Goal: Information Seeking & Learning: Check status

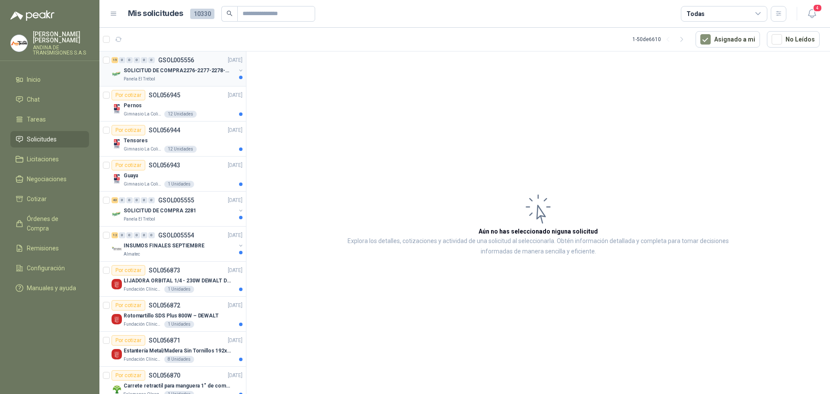
click at [176, 70] on p "SOLICITUD DE COMPRA2276-2277-2278-2284-2285-" at bounding box center [178, 71] width 108 height 8
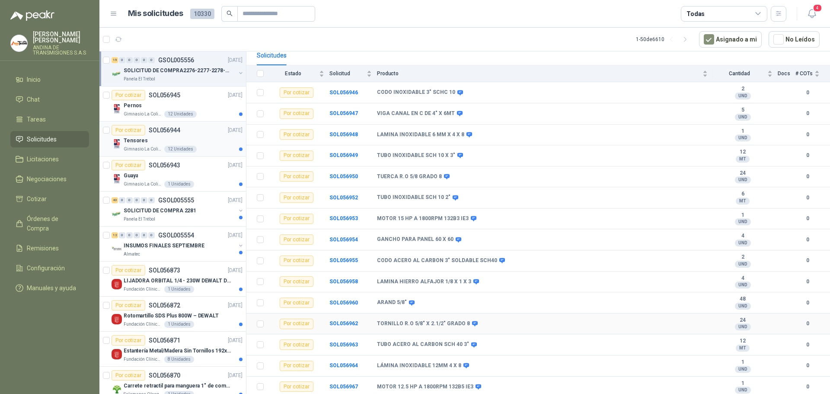
scroll to position [85, 0]
click at [385, 385] on b "MOTOR 12.5 HP A 1800RPM 132B5 IE3" at bounding box center [425, 386] width 96 height 7
click at [348, 387] on b "SOL056967" at bounding box center [343, 386] width 29 height 6
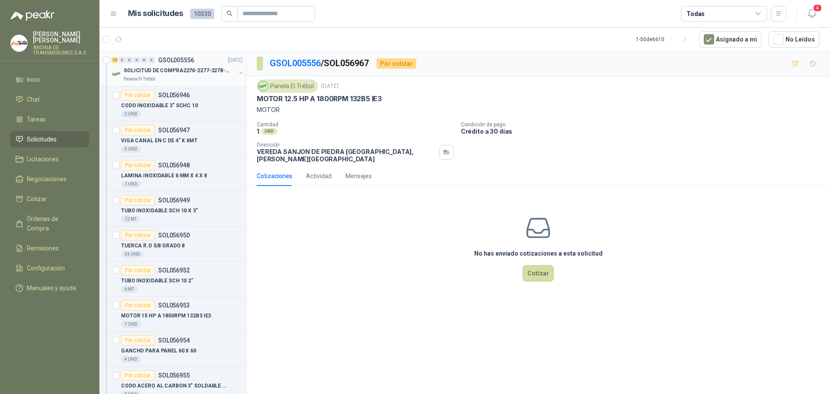
click at [186, 66] on div "SOLICITUD DE COMPRA2276-2277-2278-2284-2285-" at bounding box center [180, 70] width 112 height 10
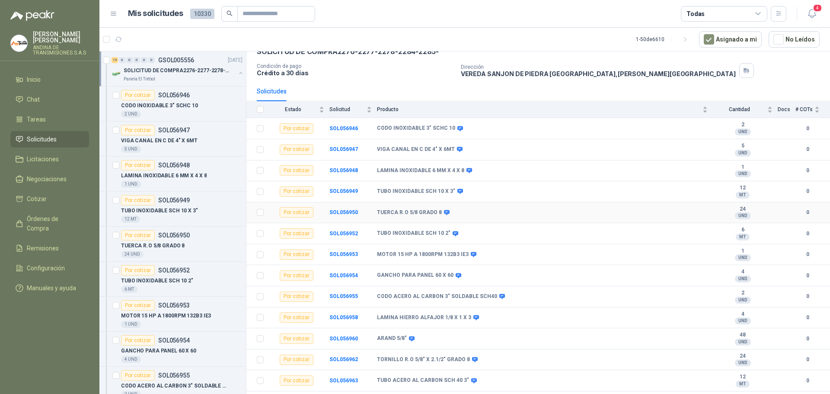
scroll to position [85, 0]
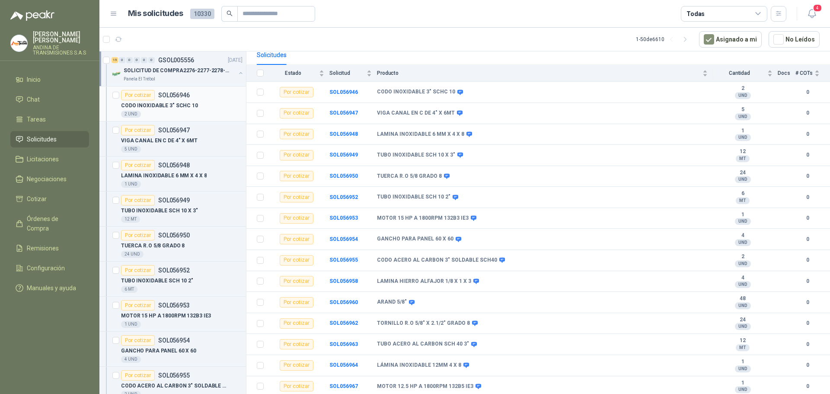
click at [180, 92] on p "SOL056946" at bounding box center [174, 95] width 32 height 6
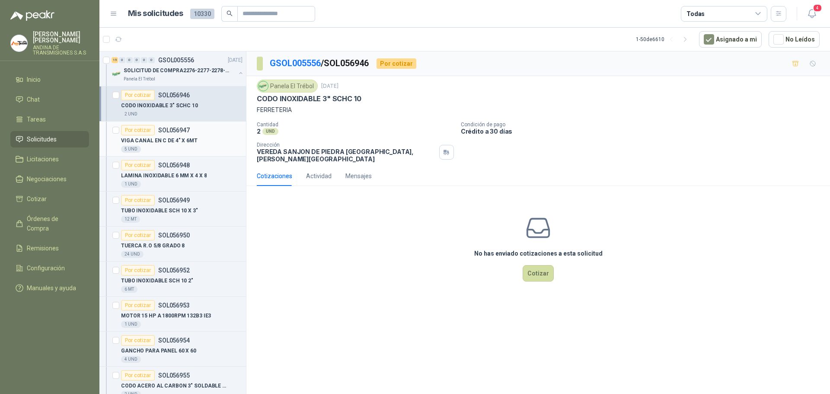
click at [178, 130] on p "SOL056947" at bounding box center [174, 130] width 32 height 6
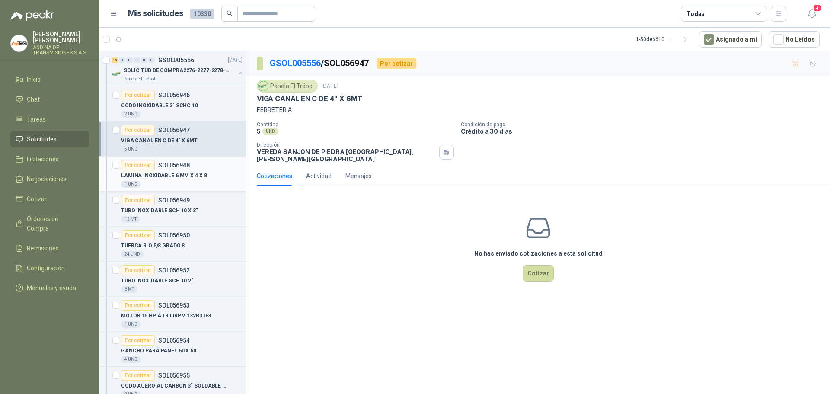
click at [179, 162] on p "SOL056948" at bounding box center [174, 165] width 32 height 6
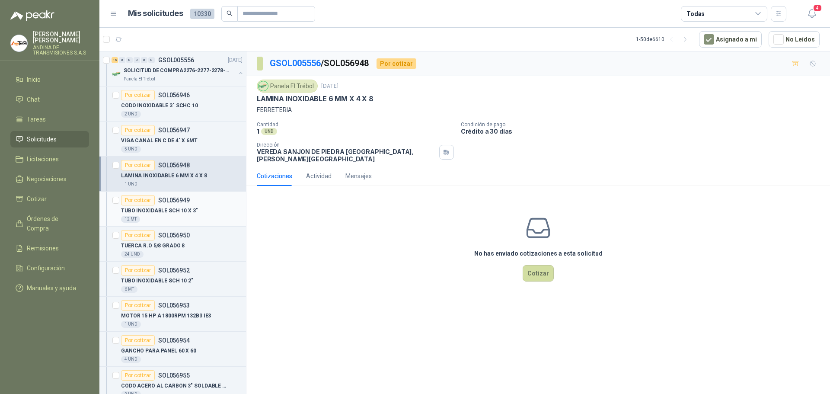
click at [172, 199] on p "SOL056949" at bounding box center [174, 200] width 32 height 6
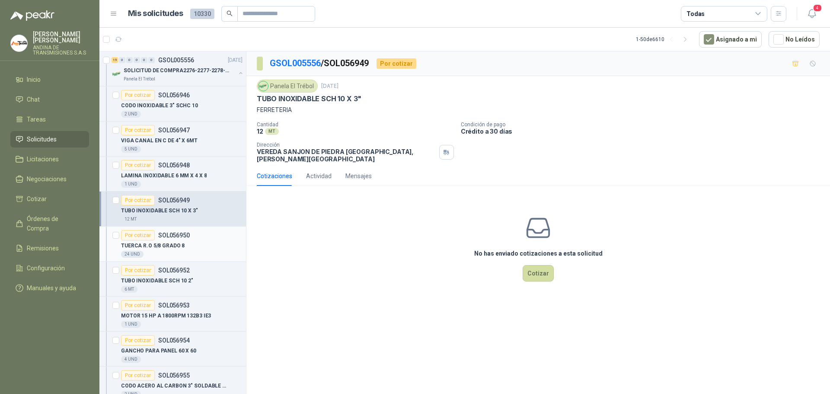
click at [181, 234] on p "SOL056950" at bounding box center [174, 235] width 32 height 6
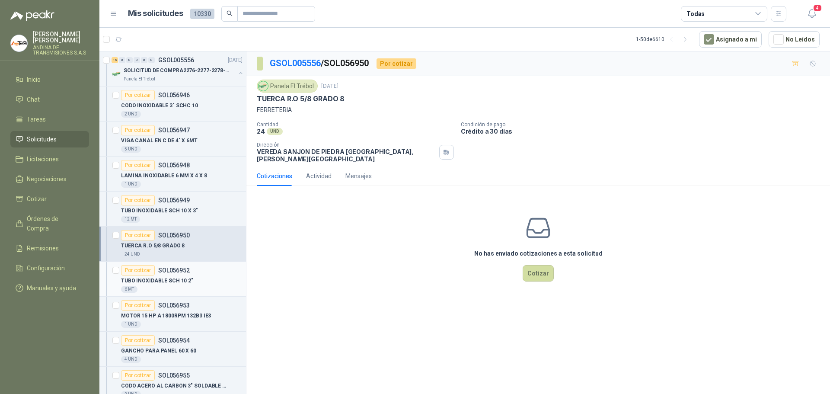
click at [178, 267] on p "SOL056952" at bounding box center [174, 270] width 32 height 6
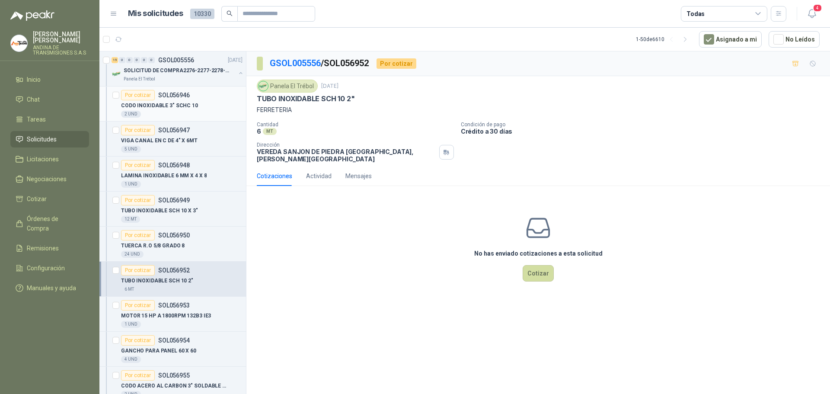
click at [181, 94] on p "SOL056946" at bounding box center [174, 95] width 32 height 6
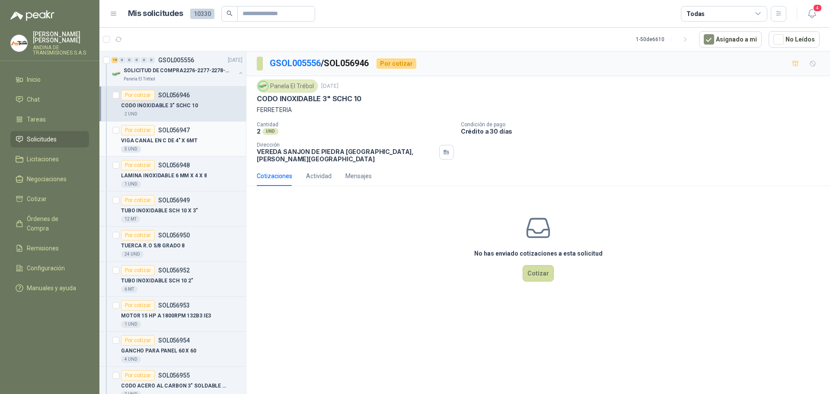
click at [181, 131] on p "SOL056947" at bounding box center [174, 130] width 32 height 6
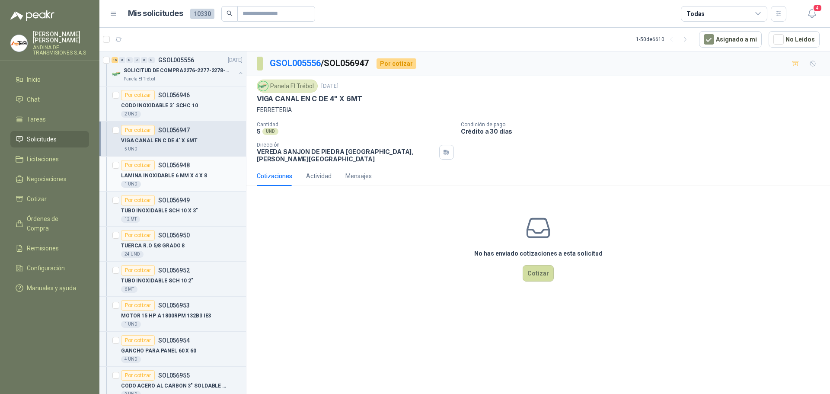
click at [175, 165] on p "SOL056948" at bounding box center [174, 165] width 32 height 6
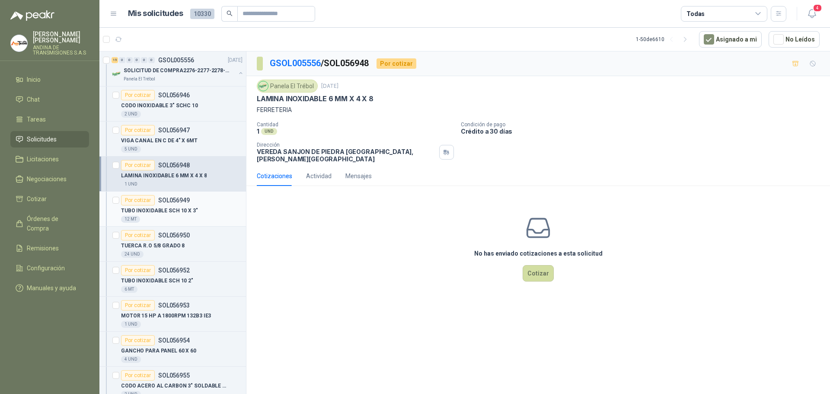
click at [175, 197] on p "SOL056949" at bounding box center [174, 200] width 32 height 6
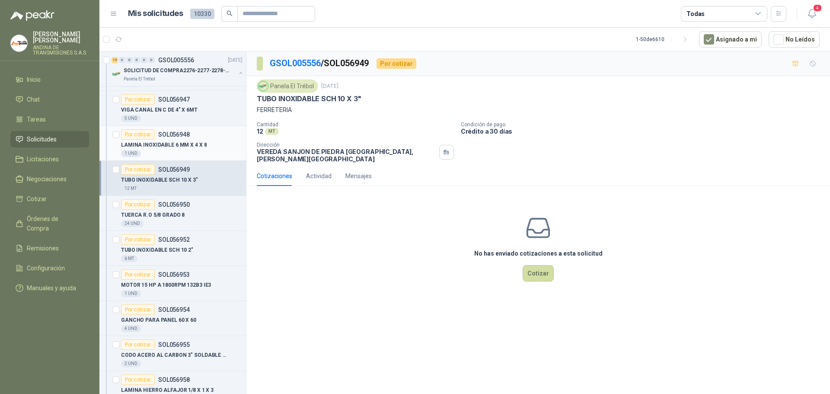
scroll to position [43, 0]
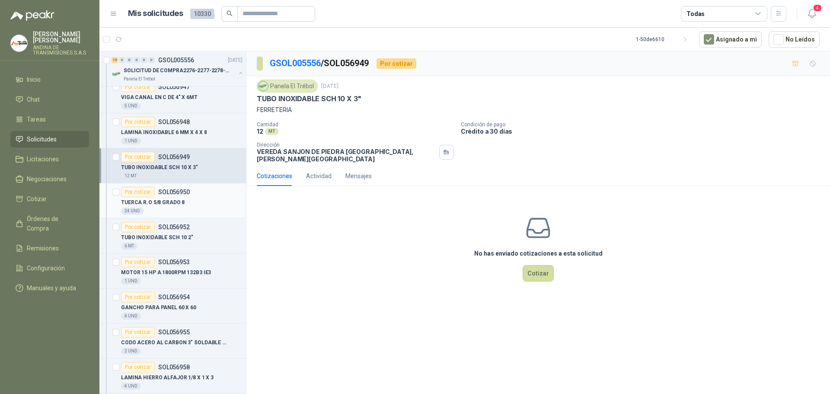
click at [175, 191] on p "SOL056950" at bounding box center [174, 192] width 32 height 6
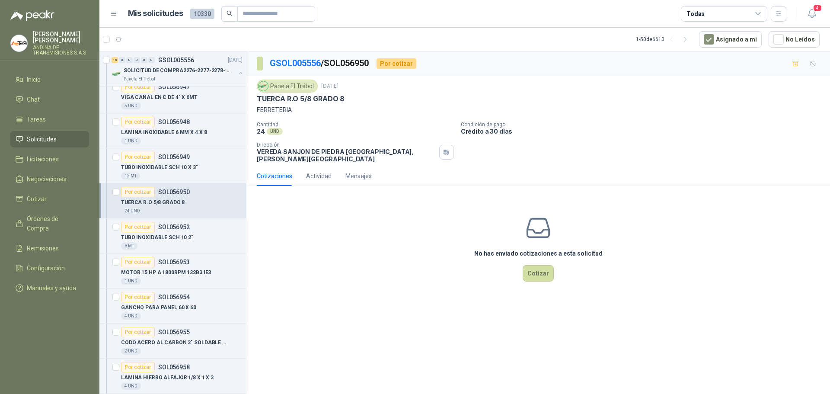
scroll to position [86, 0]
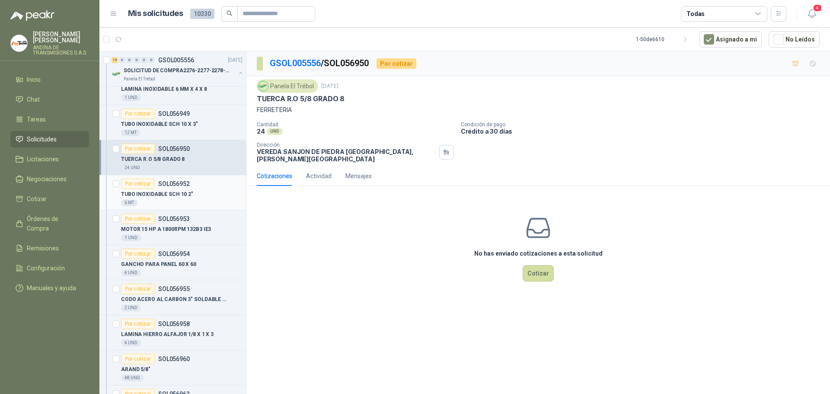
click at [172, 186] on p "SOL056952" at bounding box center [174, 184] width 32 height 6
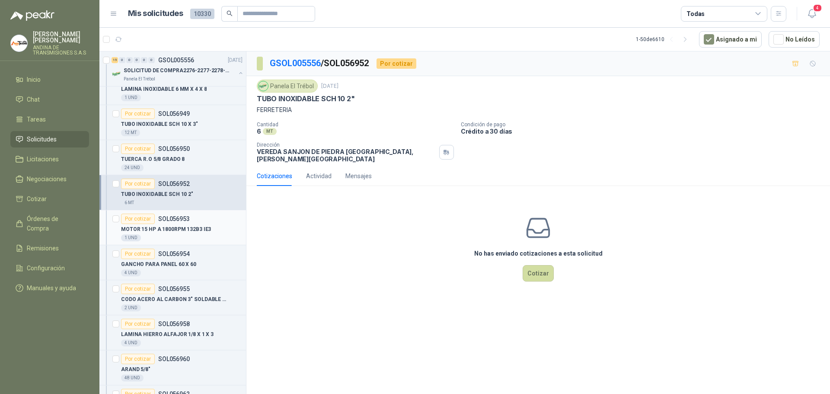
click at [172, 217] on p "SOL056953" at bounding box center [174, 219] width 32 height 6
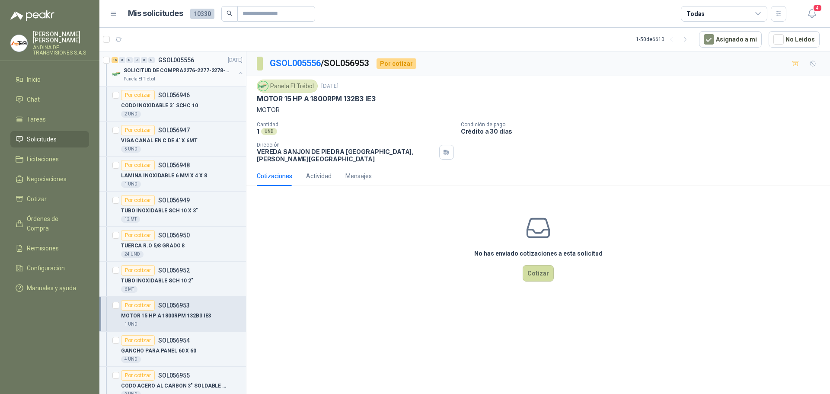
click at [165, 57] on p "GSOL005556" at bounding box center [176, 60] width 36 height 6
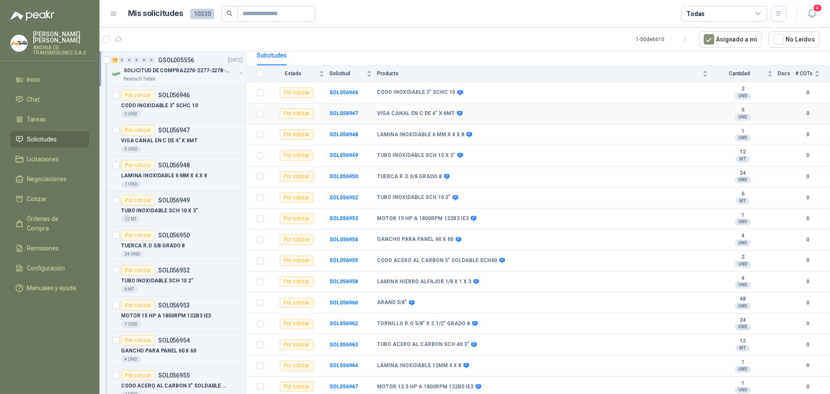
scroll to position [85, 0]
click at [174, 304] on p "SOL056953" at bounding box center [174, 305] width 32 height 6
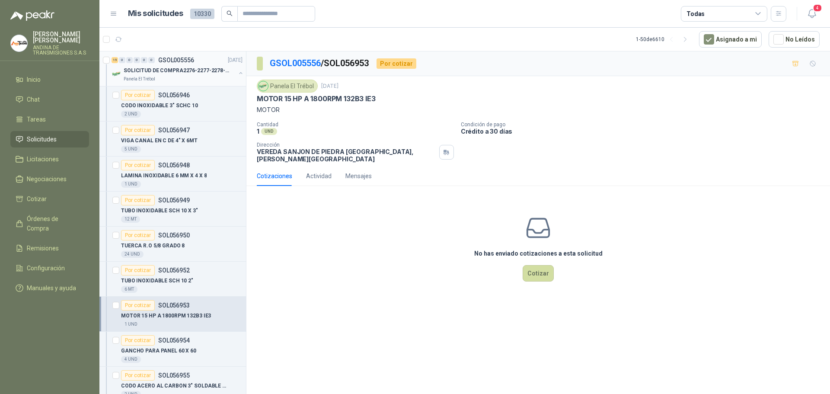
click at [187, 62] on p "GSOL005556" at bounding box center [176, 60] width 36 height 6
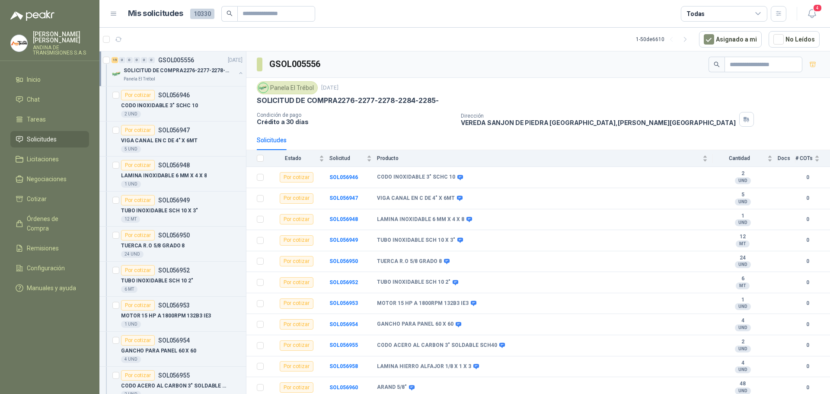
click at [182, 58] on p "GSOL005556" at bounding box center [176, 60] width 36 height 6
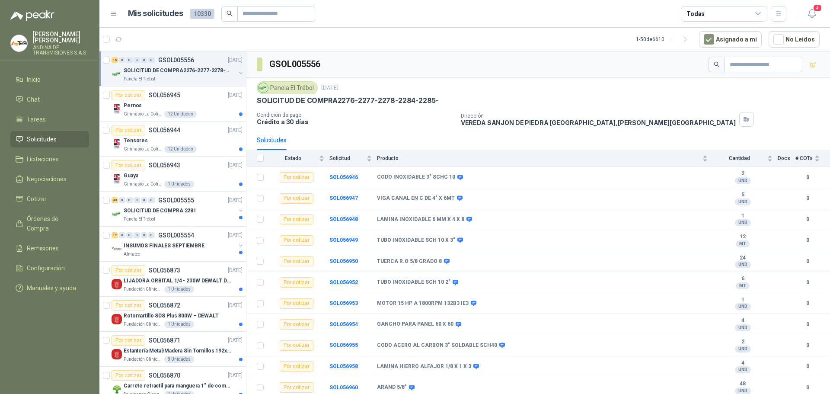
scroll to position [3, 0]
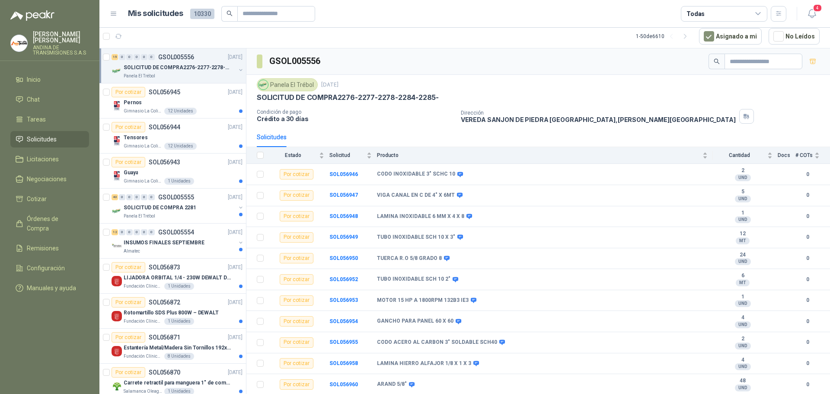
click at [178, 58] on p "GSOL005556" at bounding box center [176, 57] width 36 height 6
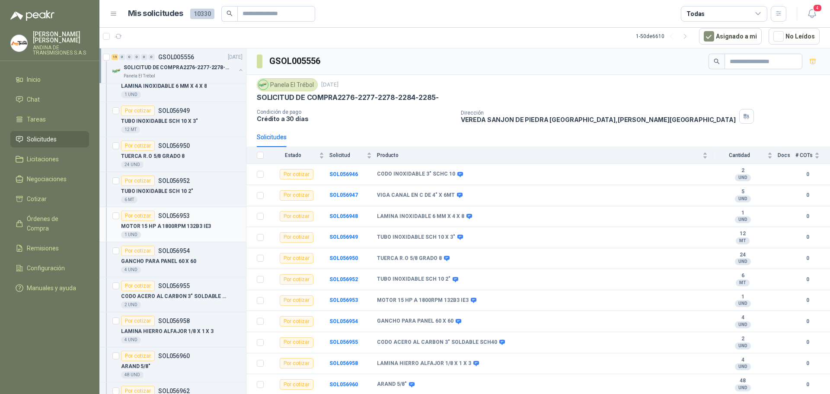
scroll to position [0, 0]
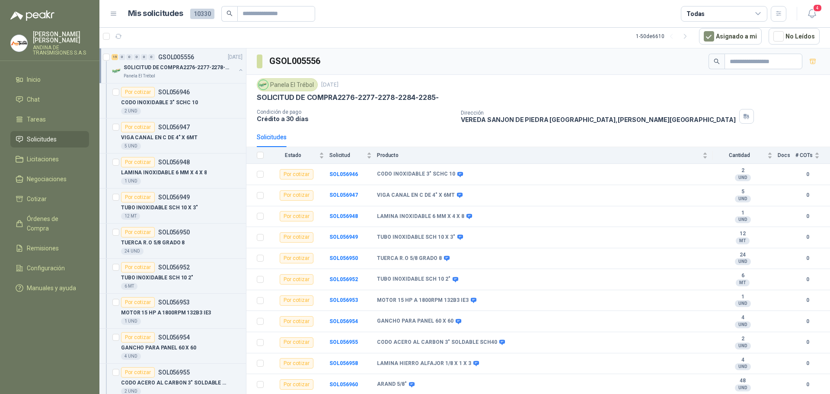
click at [182, 55] on p "GSOL005556" at bounding box center [176, 57] width 36 height 6
